Goal: Task Accomplishment & Management: Manage account settings

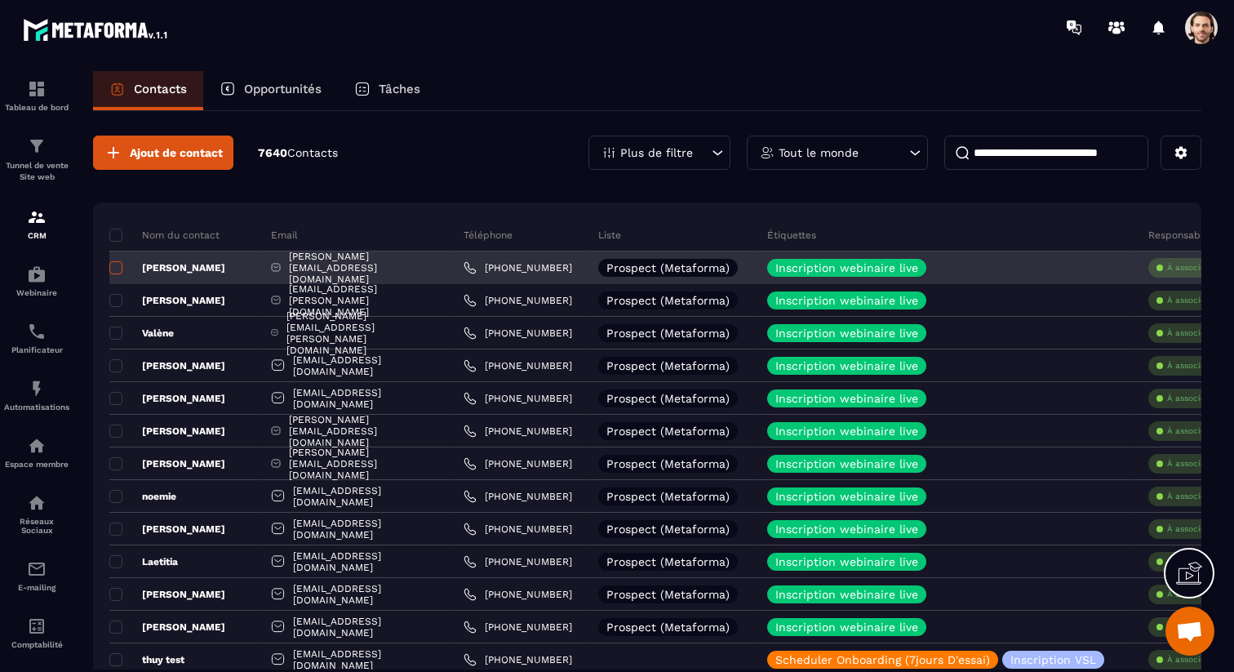
click at [115, 269] on span at bounding box center [115, 267] width 13 height 13
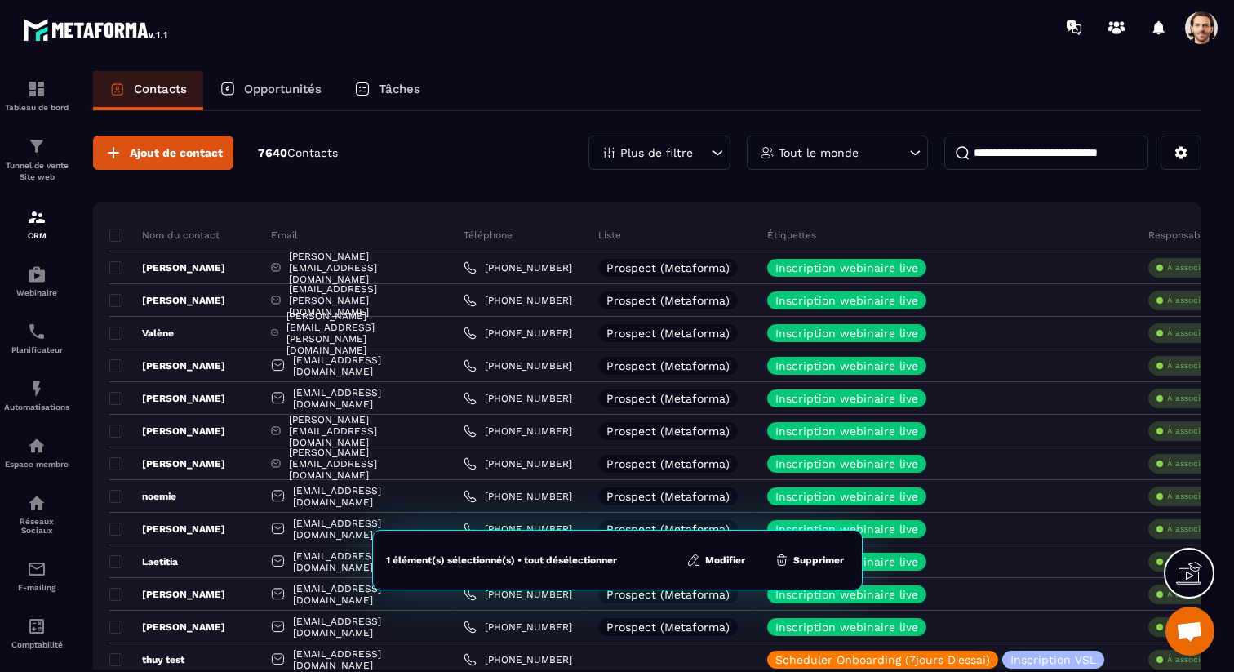
click at [708, 552] on button "Modifier" at bounding box center [716, 560] width 69 height 16
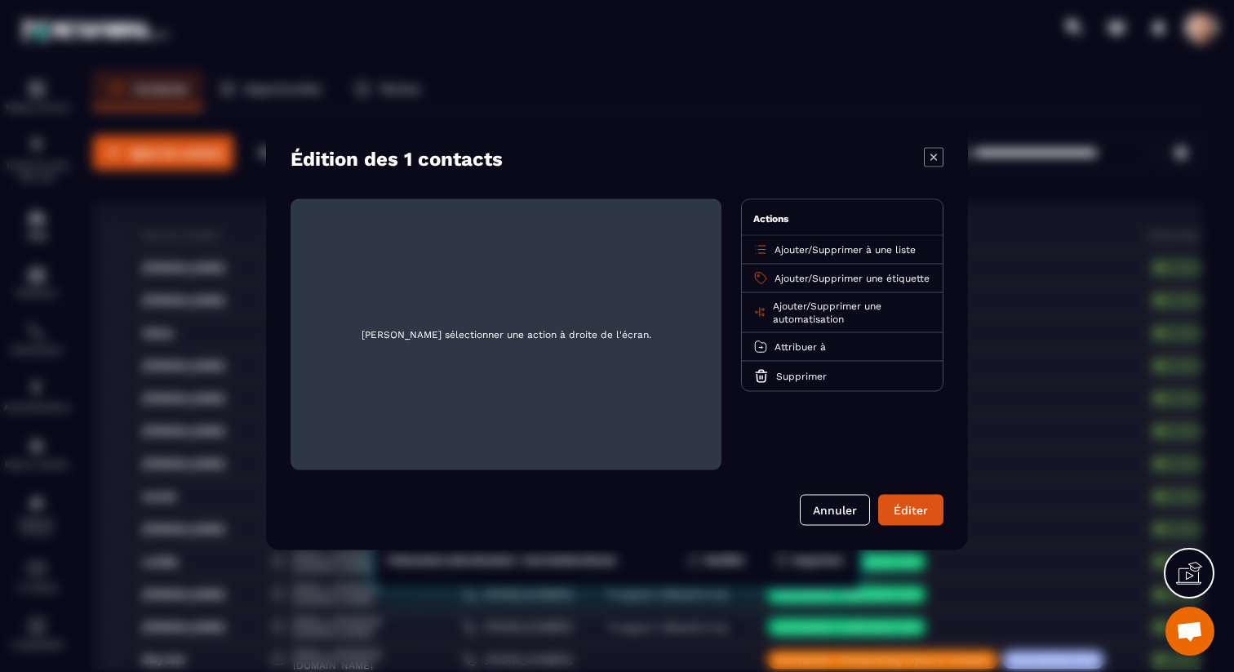
click at [936, 164] on icon "Modal window" at bounding box center [934, 157] width 20 height 20
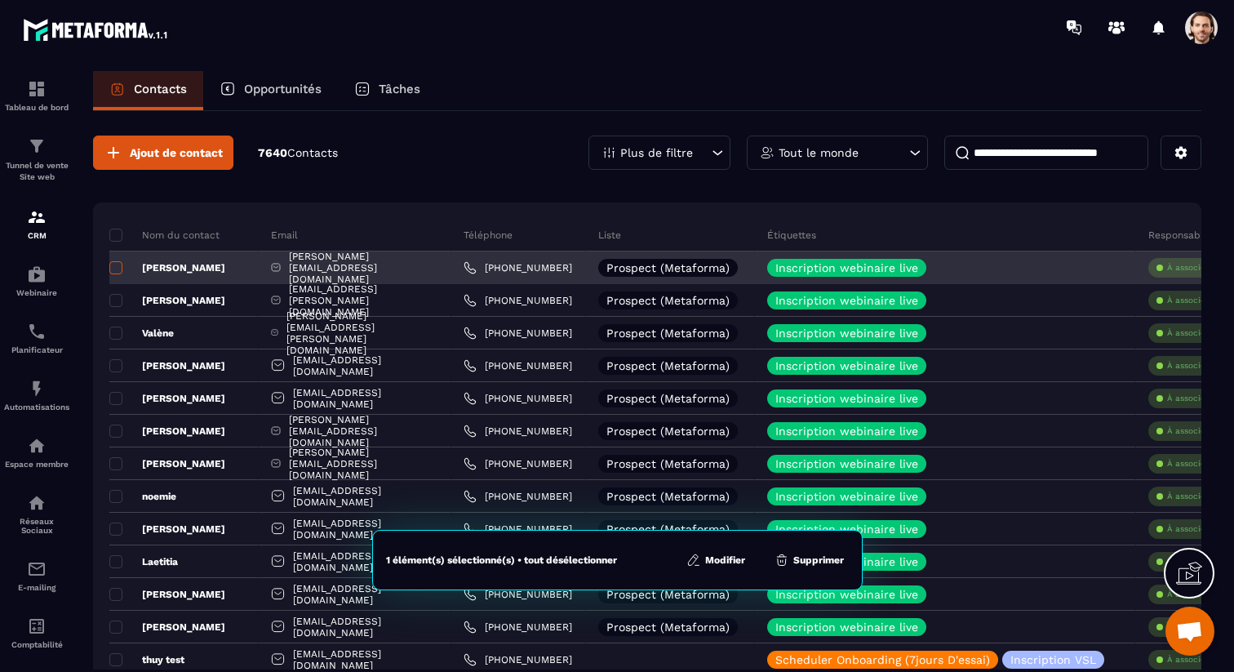
click at [117, 269] on span at bounding box center [115, 267] width 13 height 13
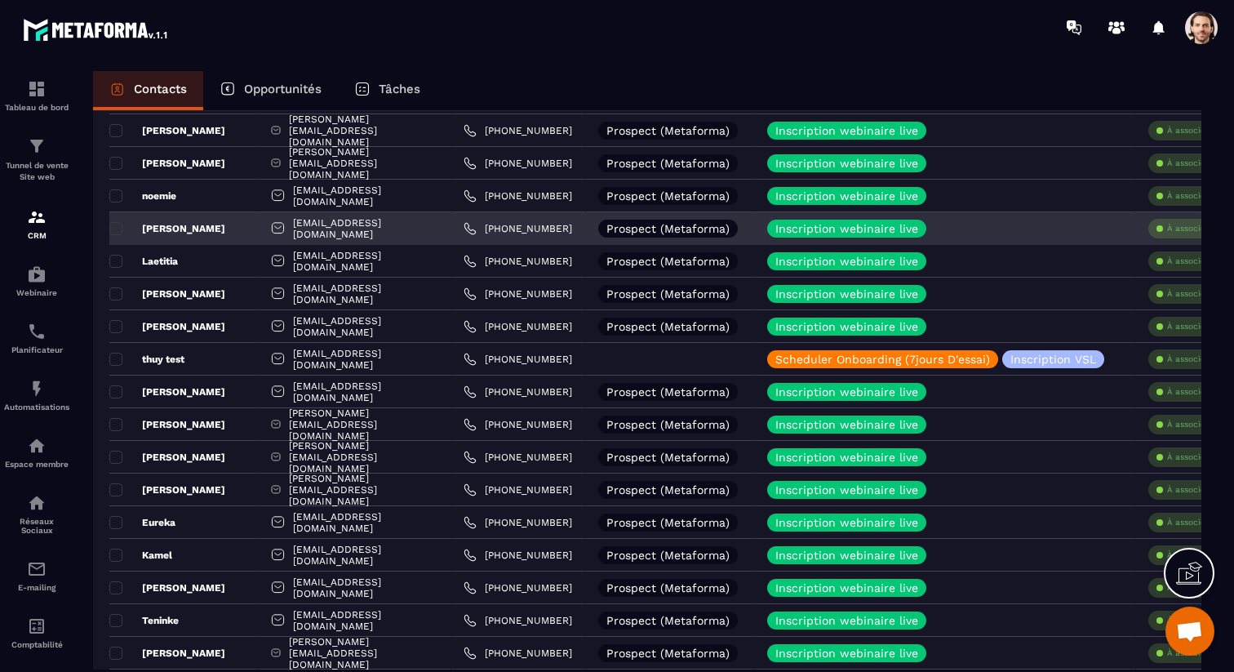
scroll to position [371, 0]
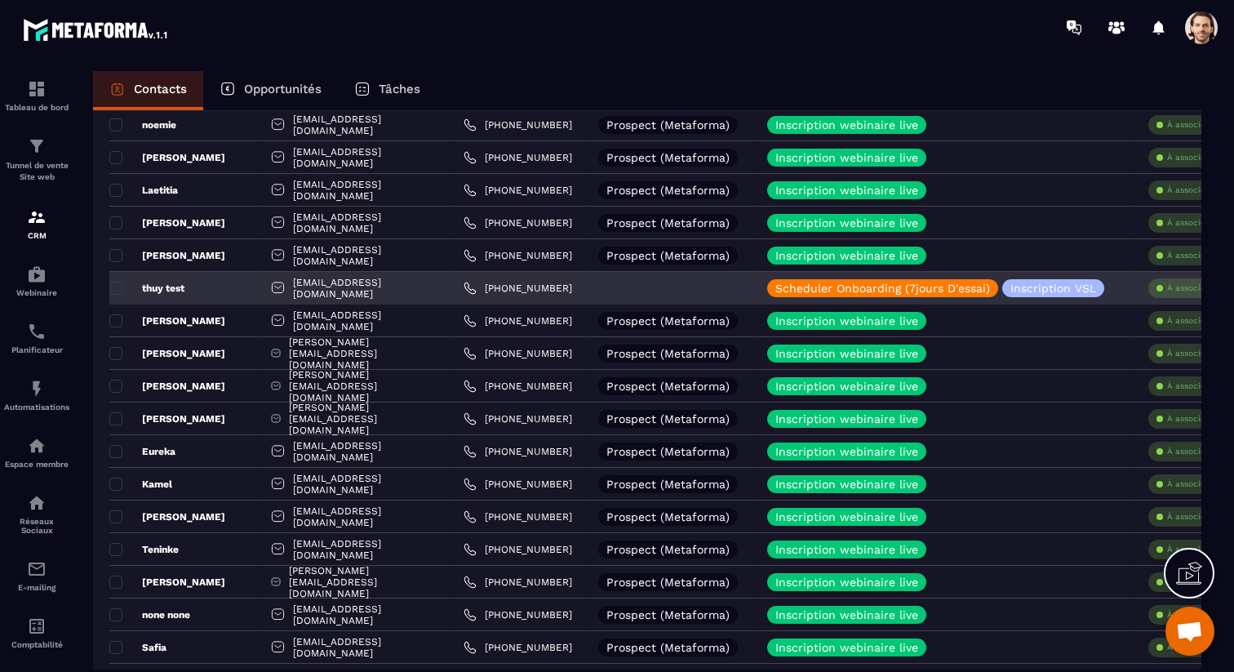
click at [163, 291] on p "thuy test" at bounding box center [146, 288] width 75 height 13
